Goal: Task Accomplishment & Management: Use online tool/utility

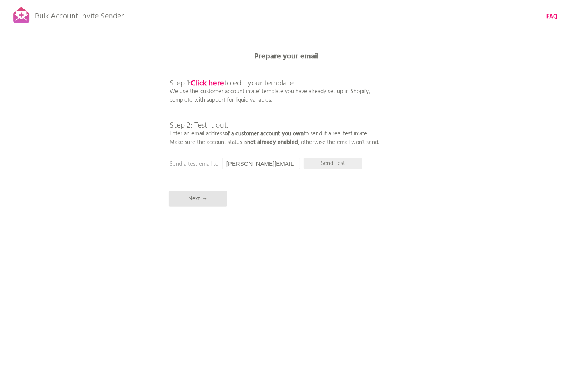
click at [333, 163] on p "Send Test" at bounding box center [333, 163] width 58 height 12
click at [223, 191] on p "Next →" at bounding box center [198, 199] width 58 height 16
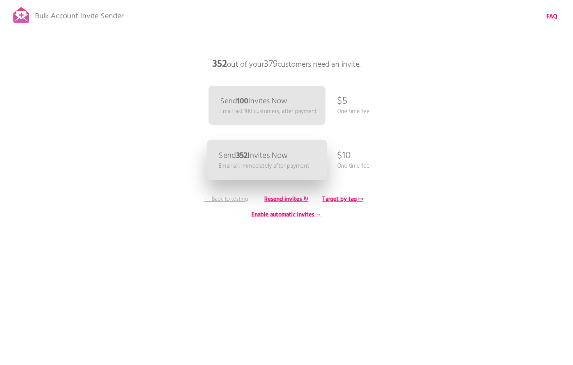
click at [311, 155] on link "Send 352 Invites Now Email all, immediately after payment" at bounding box center [267, 160] width 120 height 40
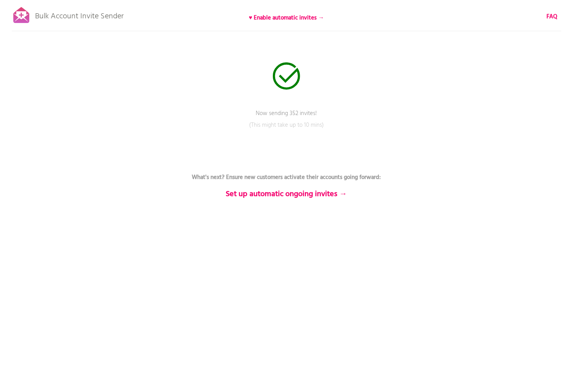
click at [89, 18] on p "Bulk Account Invite Sender" at bounding box center [79, 14] width 88 height 19
click at [26, 17] on div at bounding box center [21, 14] width 19 height 19
click at [555, 16] on b "FAQ" at bounding box center [551, 16] width 11 height 9
